Goal: Information Seeking & Learning: Learn about a topic

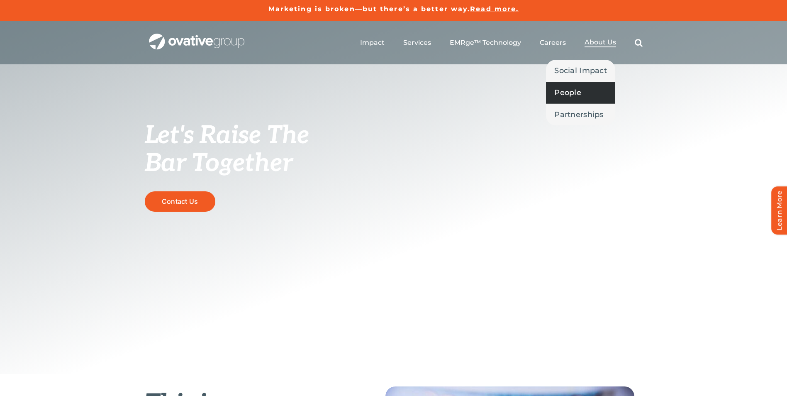
click at [575, 94] on span "People" at bounding box center [567, 93] width 27 height 12
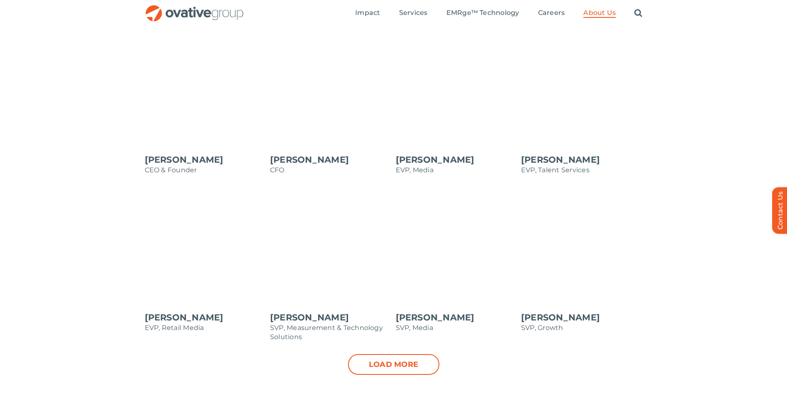
scroll to position [705, 0]
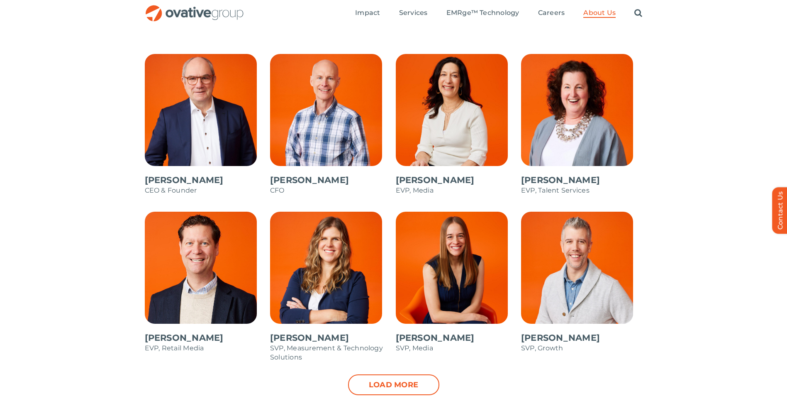
click at [195, 116] on span at bounding box center [206, 128] width 122 height 149
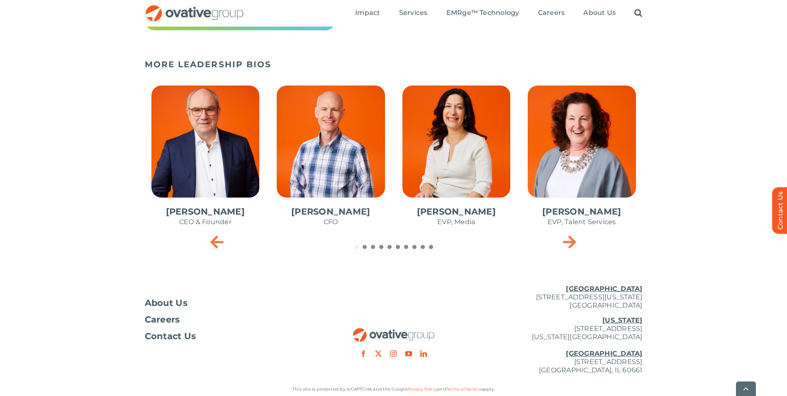
scroll to position [385, 0]
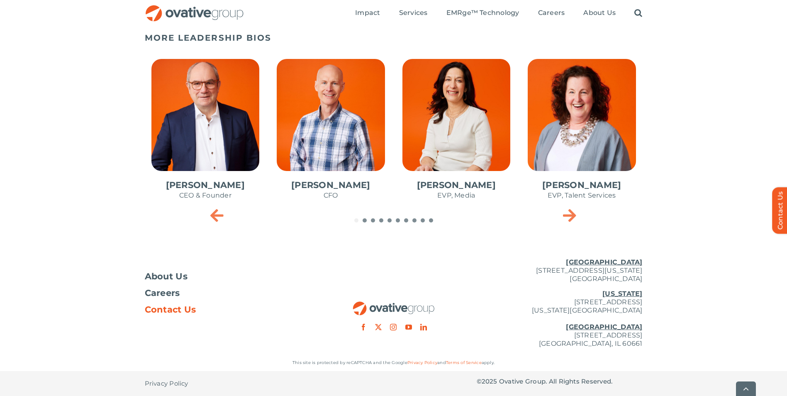
click at [164, 312] on span "Contact Us" at bounding box center [170, 309] width 51 height 8
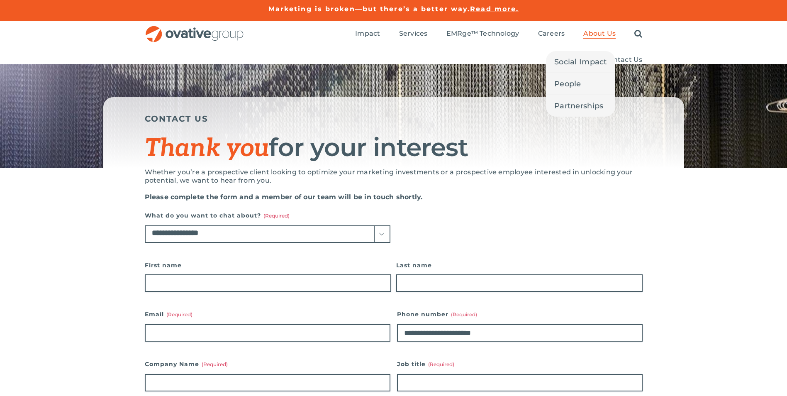
click at [607, 36] on span "About Us" at bounding box center [599, 33] width 32 height 8
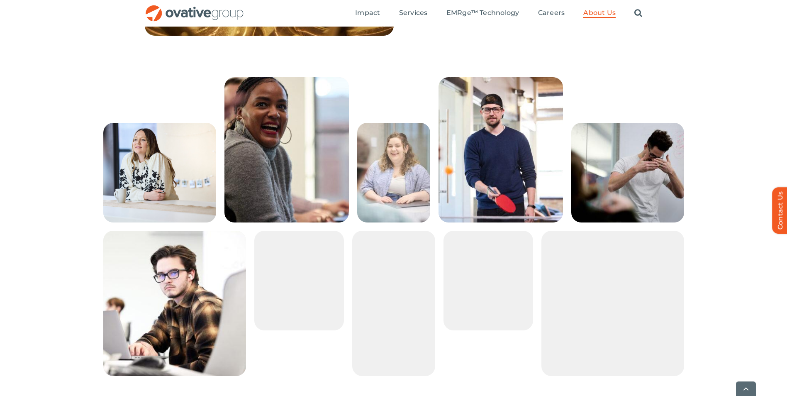
scroll to position [1560, 0]
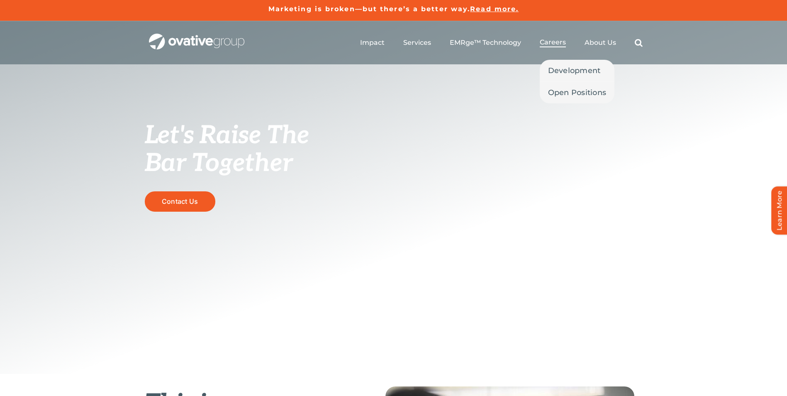
click at [548, 43] on span "Careers" at bounding box center [553, 42] width 26 height 8
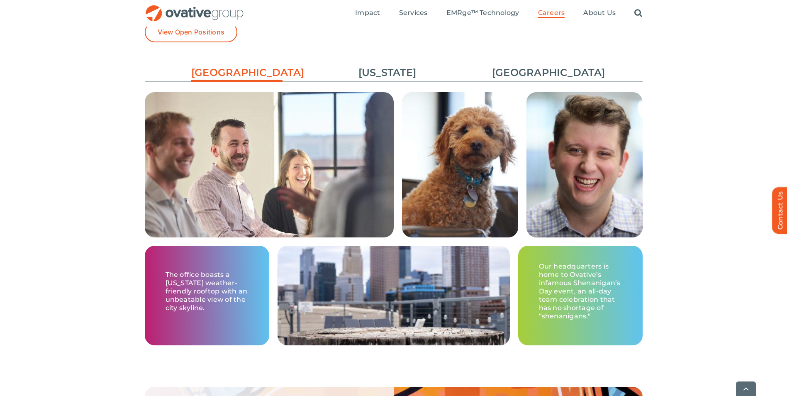
scroll to position [1579, 0]
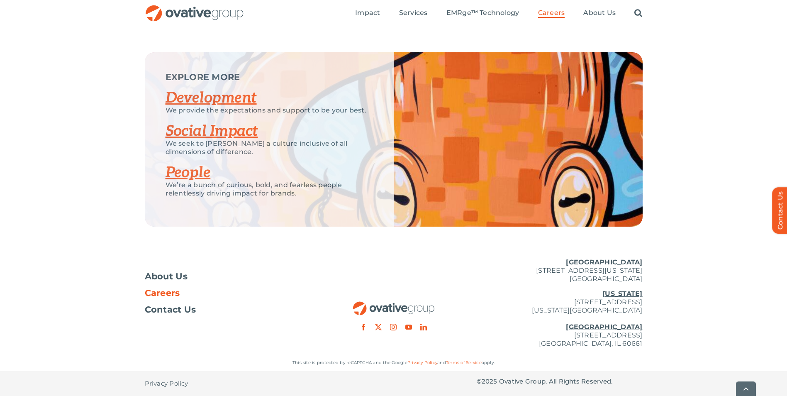
click at [186, 172] on link "People" at bounding box center [188, 173] width 45 height 18
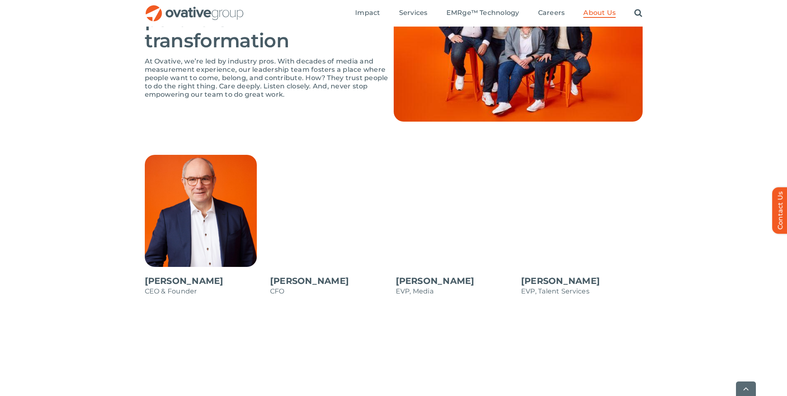
scroll to position [622, 0]
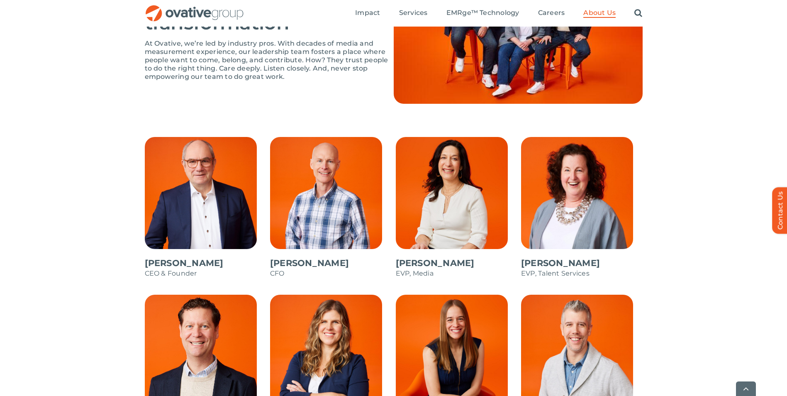
click at [318, 219] on span at bounding box center [331, 211] width 122 height 149
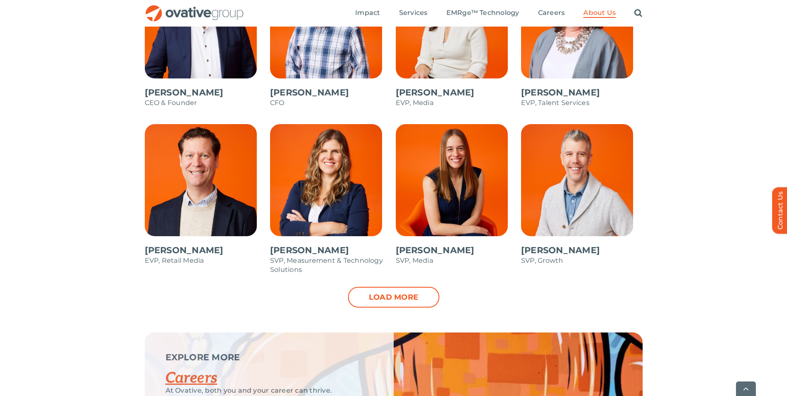
scroll to position [830, 0]
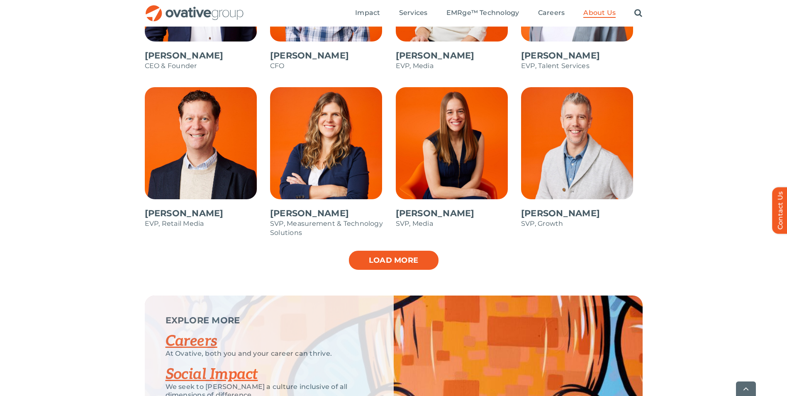
click at [384, 260] on link "Load more" at bounding box center [393, 260] width 91 height 21
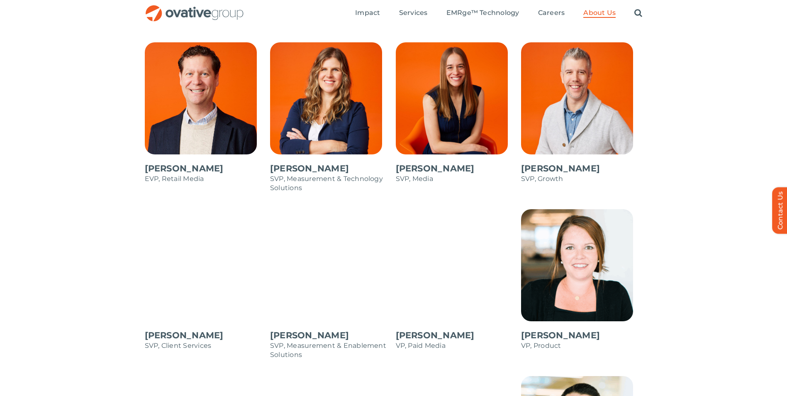
scroll to position [871, 0]
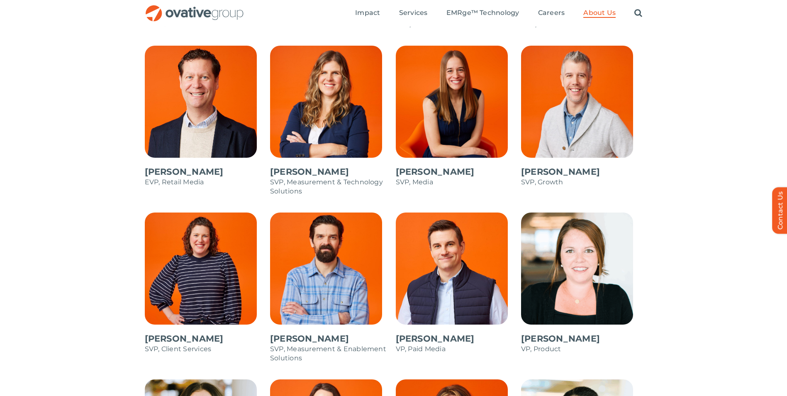
click at [197, 282] on span at bounding box center [206, 286] width 122 height 149
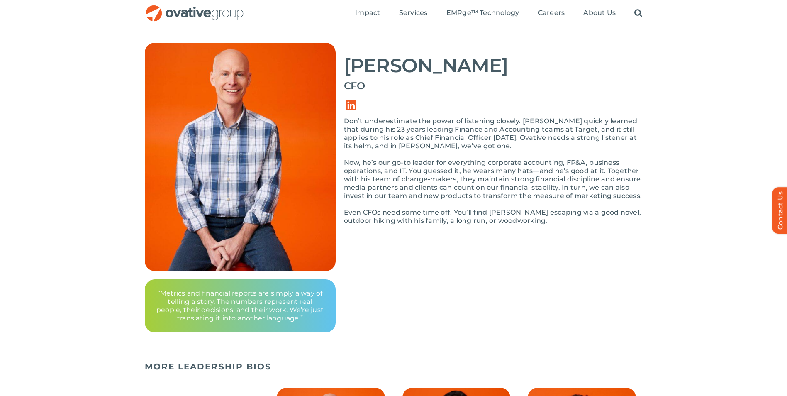
scroll to position [45, 0]
